Goal: Transaction & Acquisition: Purchase product/service

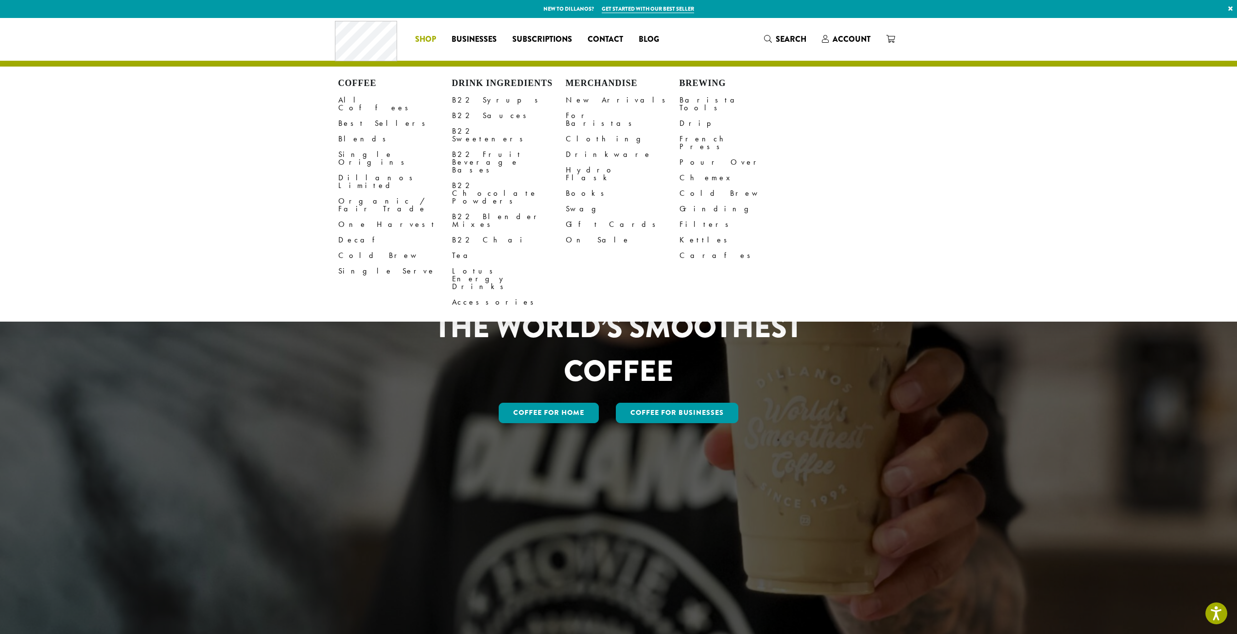
click at [428, 36] on li "Coffee All Coffees Best Sellers Blends Single Origins Dillanos Limited Organic …" at bounding box center [425, 40] width 36 height 16
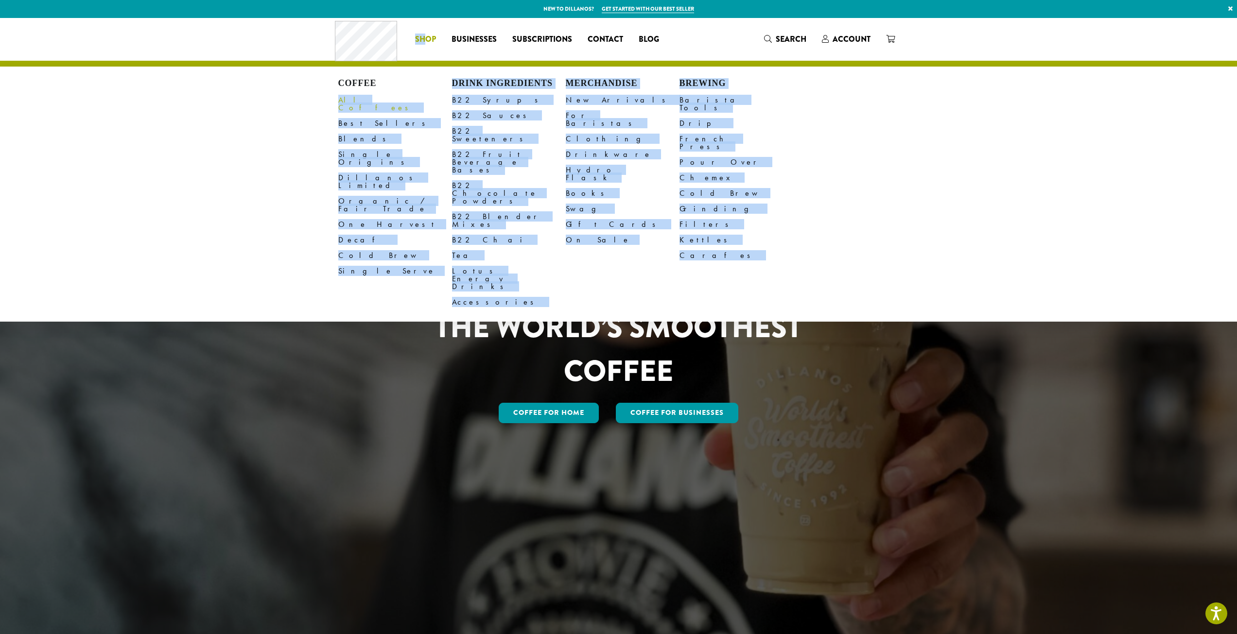
click at [360, 102] on link "All Coffees" at bounding box center [395, 103] width 114 height 23
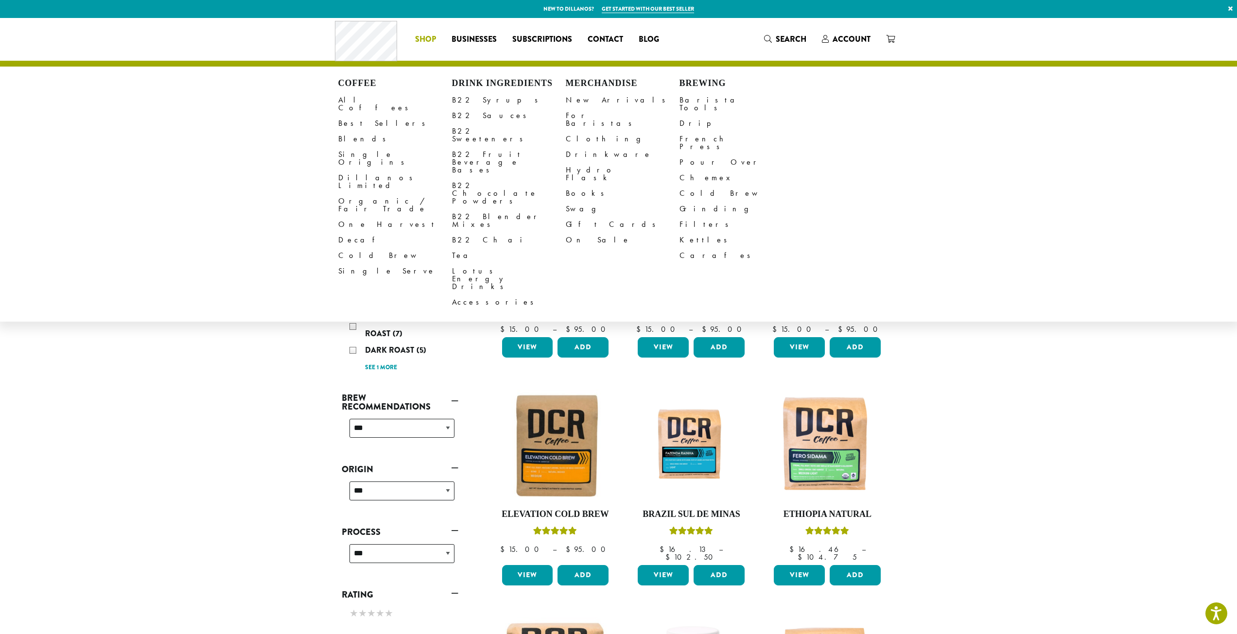
click at [1075, 358] on section "**********" at bounding box center [618, 586] width 1237 height 1137
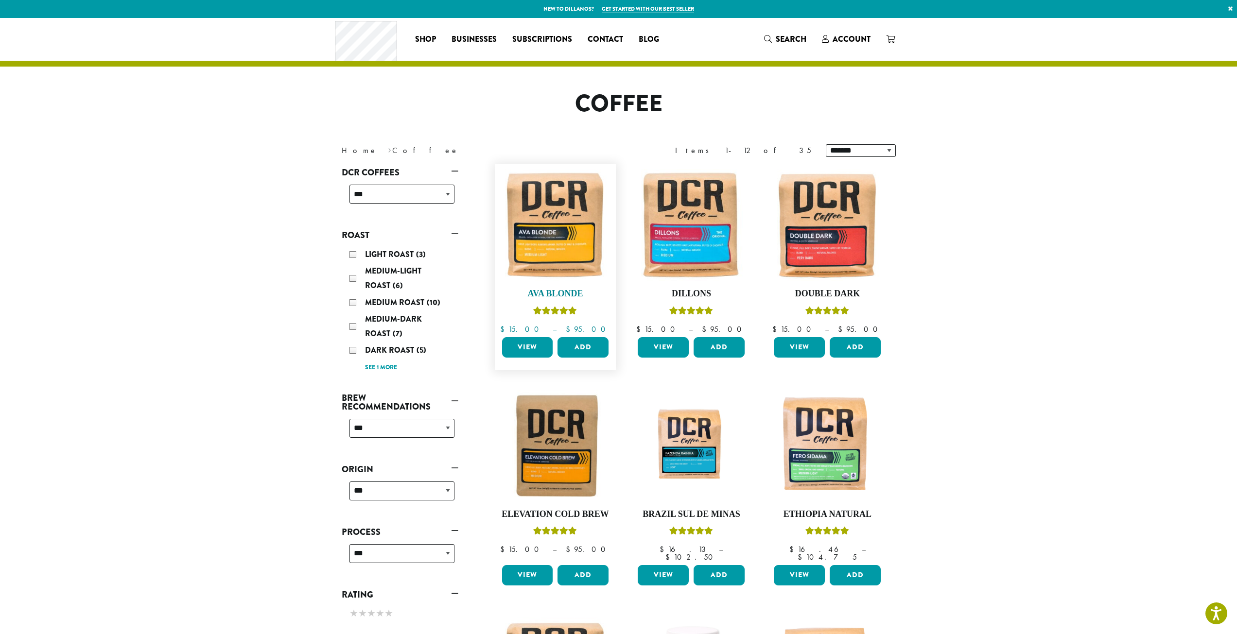
click at [577, 230] on img at bounding box center [555, 225] width 112 height 112
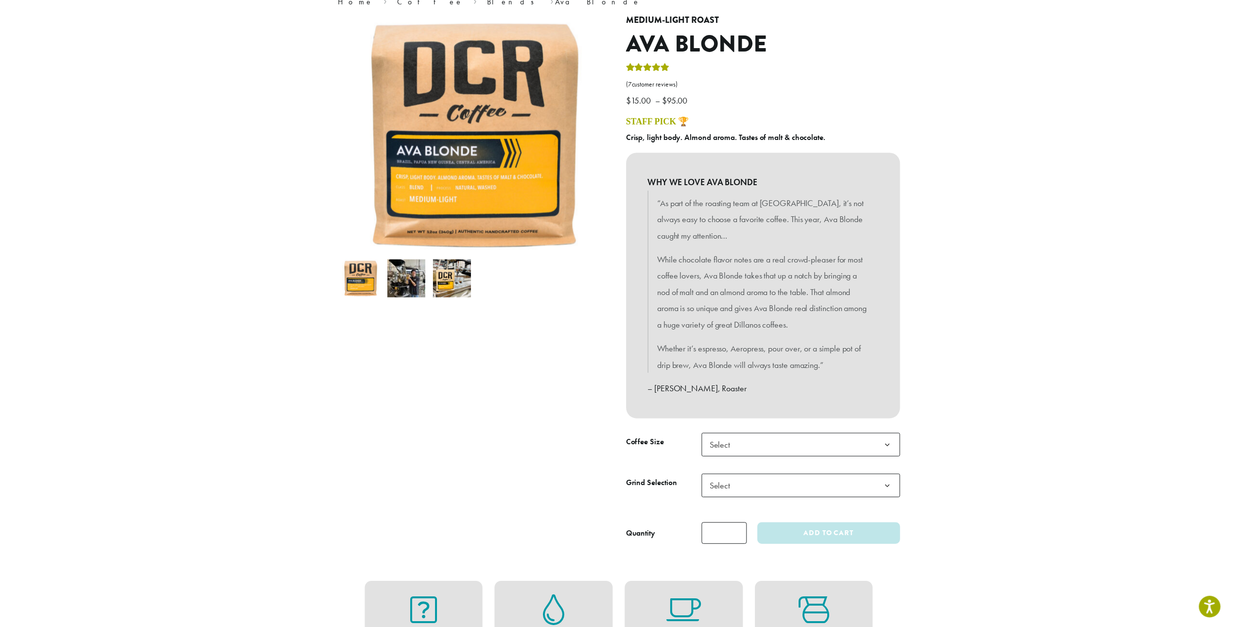
scroll to position [97, 0]
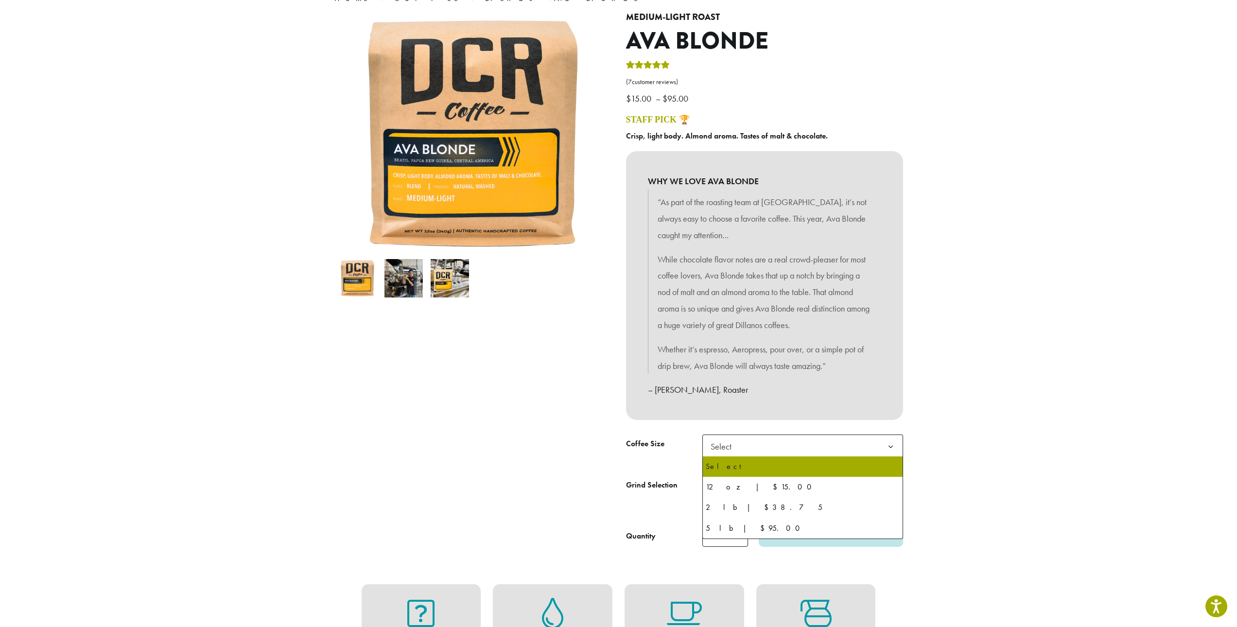
click at [824, 442] on span "Select" at bounding box center [802, 447] width 201 height 24
